Goal: Task Accomplishment & Management: Use online tool/utility

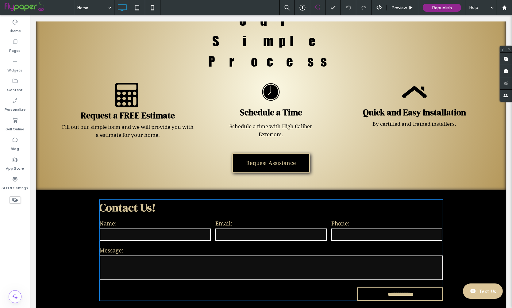
scroll to position [930, 0]
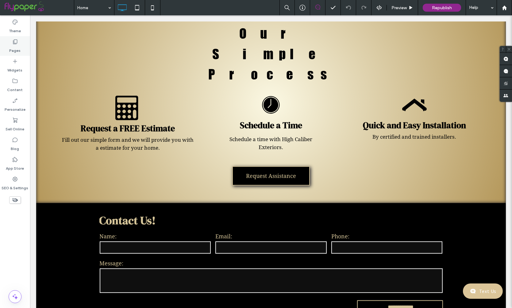
click at [15, 49] on label "Pages" at bounding box center [15, 49] width 11 height 9
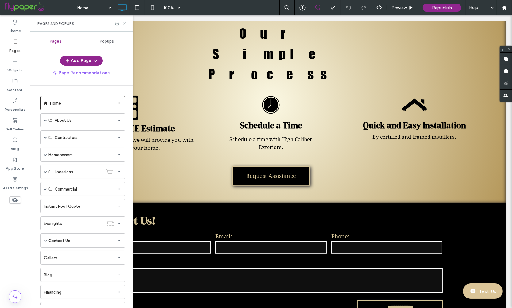
scroll to position [95, 0]
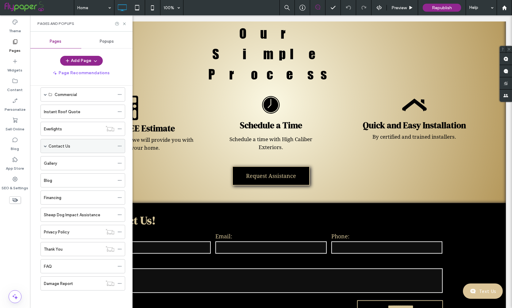
click at [70, 140] on div "Contact Us" at bounding box center [81, 146] width 66 height 14
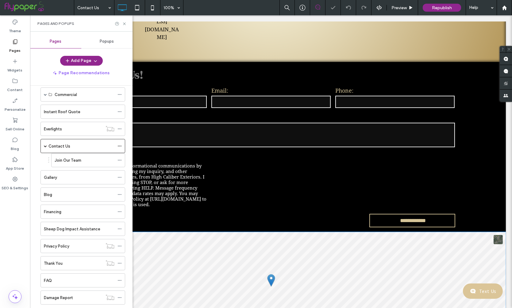
scroll to position [337, 0]
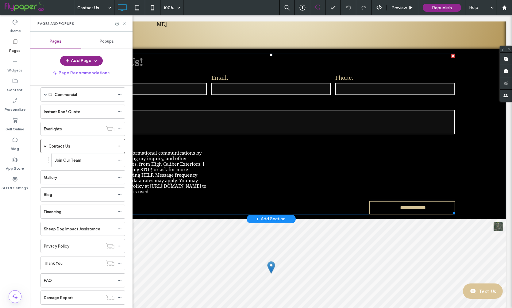
click at [295, 93] on div "Name: Email: Phone: Message: Opt In I agree to receive informational communicat…" at bounding box center [271, 134] width 373 height 126
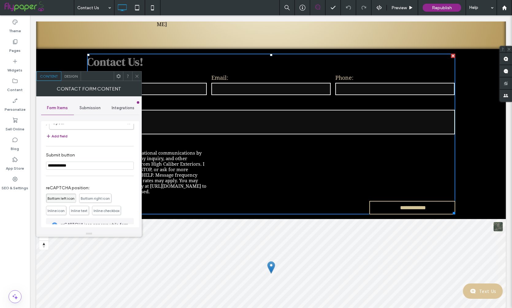
scroll to position [77, 0]
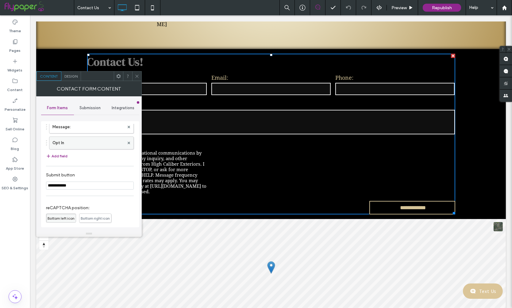
click at [77, 144] on label "Opt In" at bounding box center [88, 143] width 72 height 12
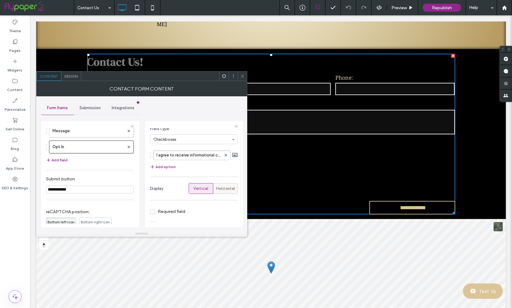
scroll to position [49, 0]
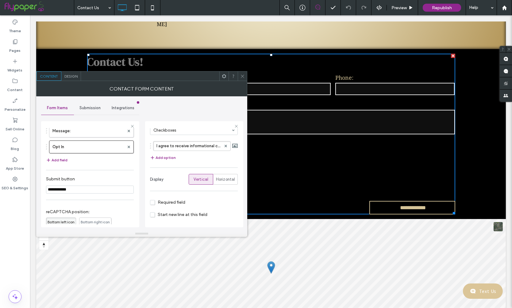
click at [200, 215] on span "Start new line at this field" at bounding box center [178, 214] width 57 height 5
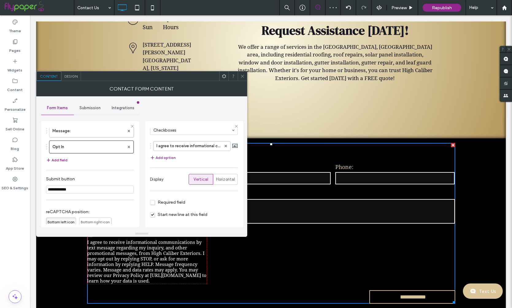
click at [189, 210] on section "Start new line at this field" at bounding box center [194, 216] width 88 height 12
click at [188, 214] on span "Start new line at this field" at bounding box center [178, 214] width 57 height 5
click at [222, 181] on span "Horizontal" at bounding box center [225, 179] width 19 height 6
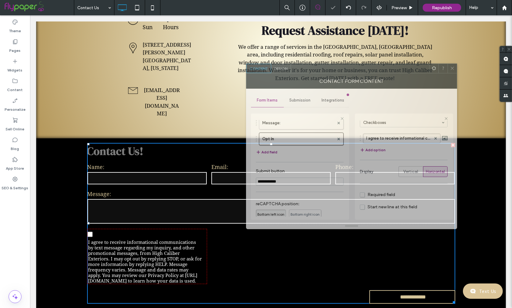
drag, startPoint x: 191, startPoint y: 81, endPoint x: 399, endPoint y: 73, distance: 208.2
click at [400, 73] on div "Contact Form Content" at bounding box center [351, 80] width 211 height 15
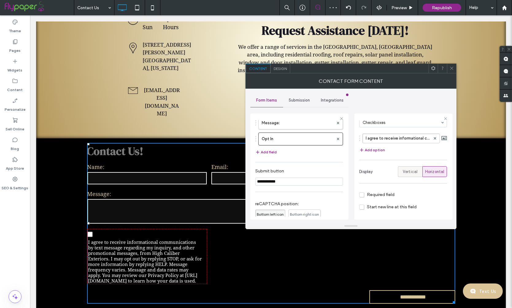
scroll to position [69, 0]
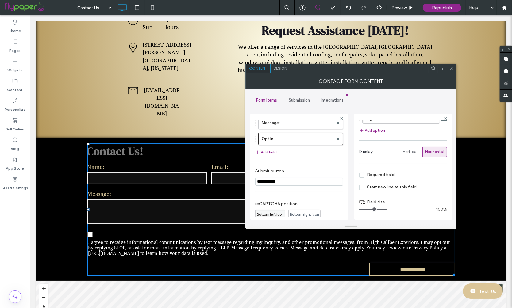
drag, startPoint x: 367, startPoint y: 208, endPoint x: 390, endPoint y: 212, distance: 23.6
type input "**"
click at [387, 210] on input "range" at bounding box center [373, 209] width 28 height 1
click at [452, 68] on use at bounding box center [451, 68] width 3 height 3
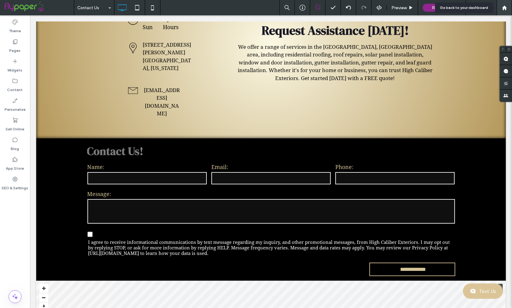
click at [504, 3] on div at bounding box center [504, 7] width 15 height 15
